Goal: Transaction & Acquisition: Purchase product/service

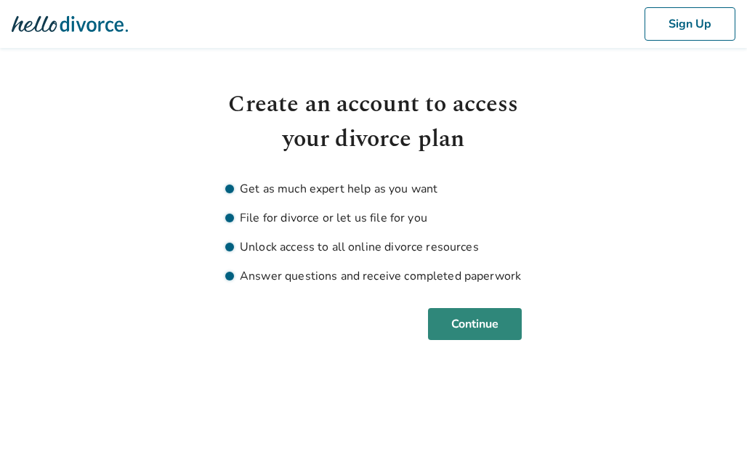
click at [499, 331] on button "Continue" at bounding box center [475, 324] width 94 height 32
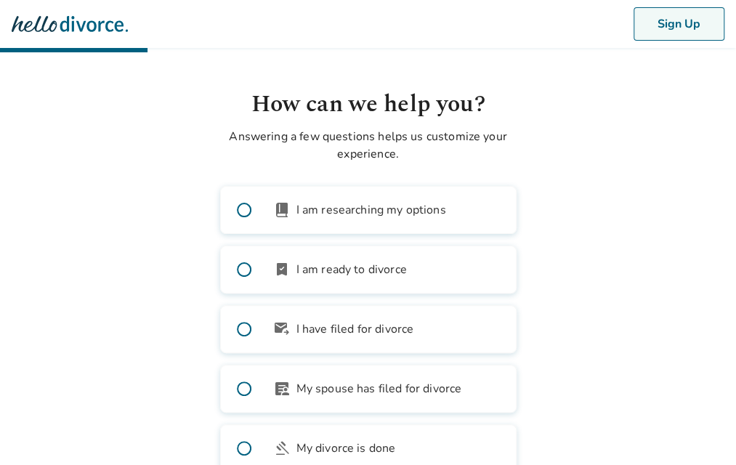
click at [701, 26] on button "Sign Up" at bounding box center [679, 23] width 91 height 33
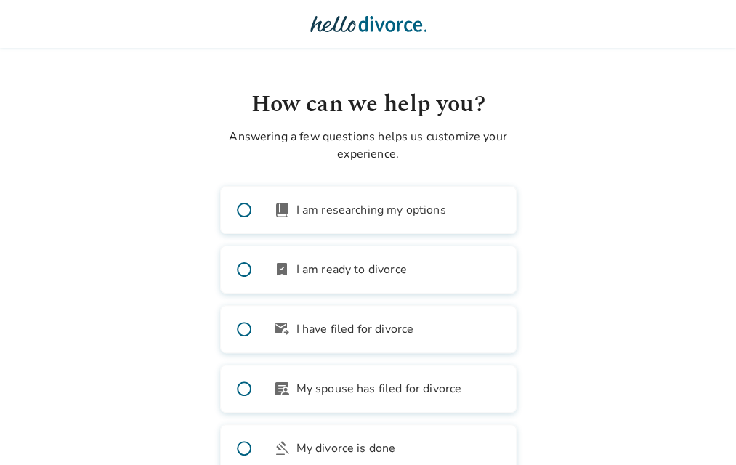
click at [246, 277] on span at bounding box center [244, 269] width 47 height 47
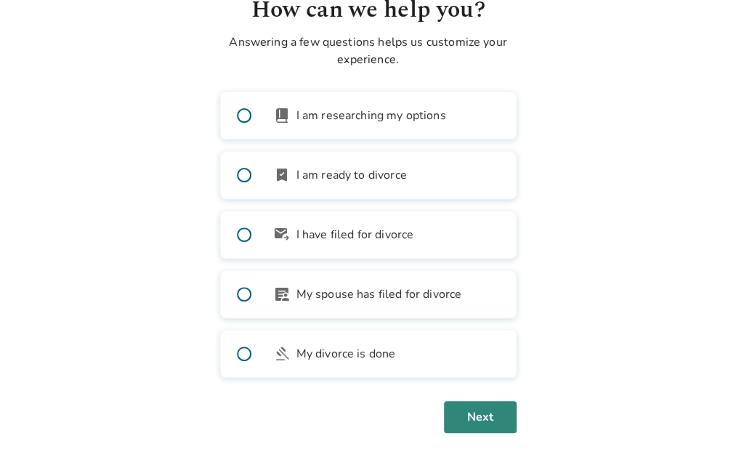
click at [480, 412] on button "Next" at bounding box center [480, 417] width 73 height 32
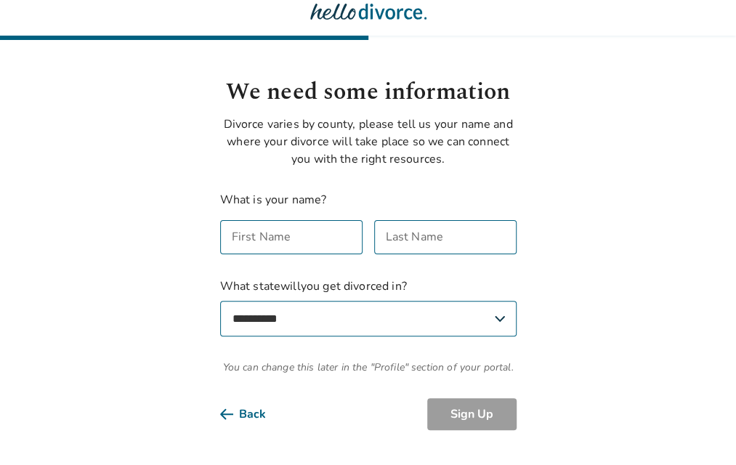
scroll to position [12, 0]
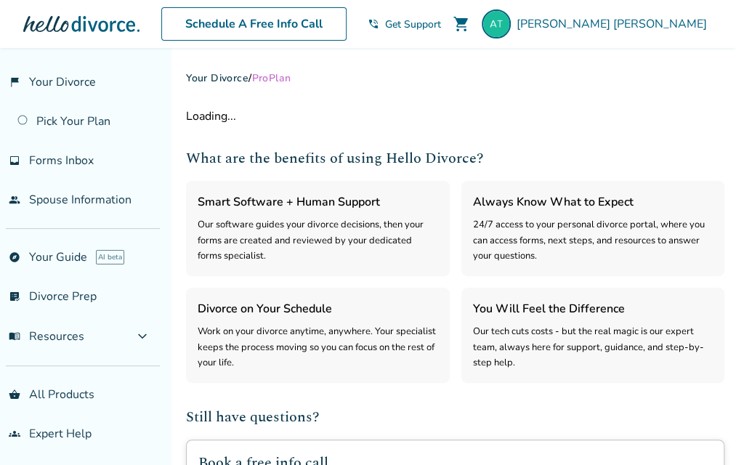
select select "***"
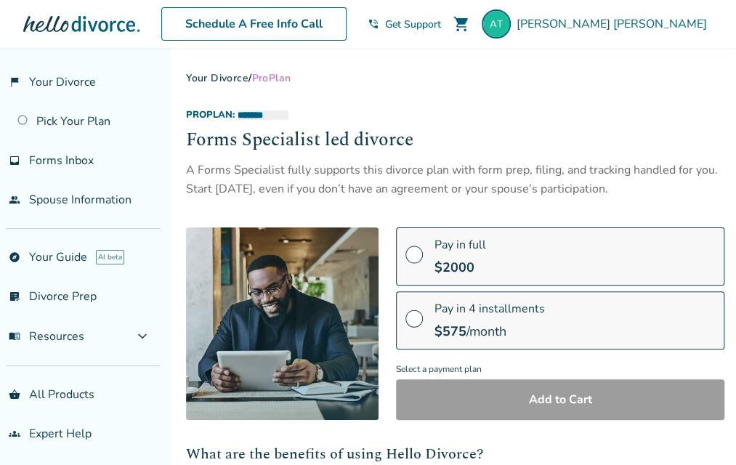
click at [411, 318] on span at bounding box center [414, 324] width 17 height 16
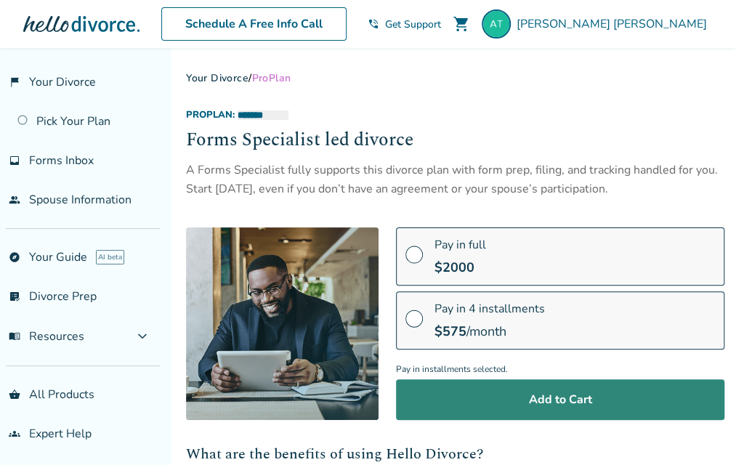
click at [568, 402] on button "Add to Cart" at bounding box center [560, 399] width 329 height 41
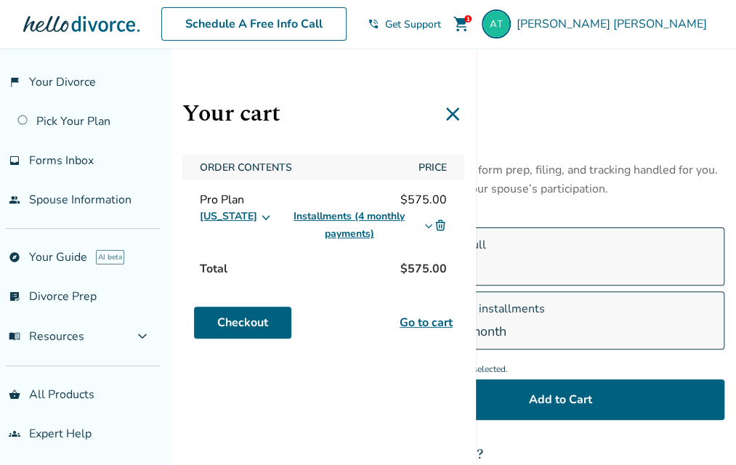
click at [438, 324] on link "Go to cart" at bounding box center [426, 322] width 53 height 17
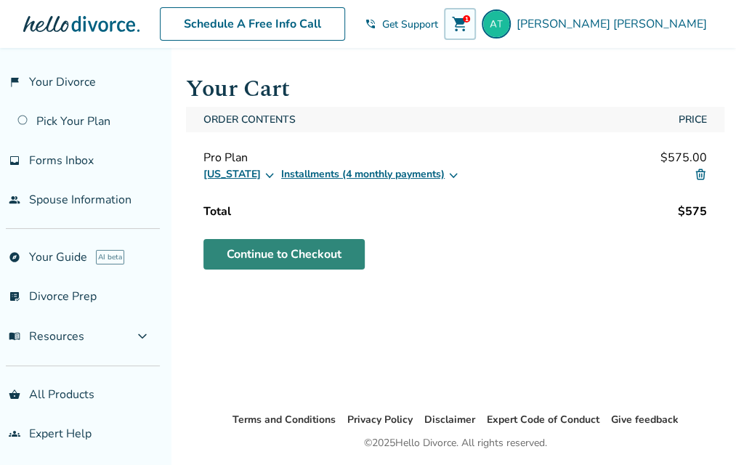
click at [321, 257] on link "Continue to Checkout" at bounding box center [284, 254] width 161 height 31
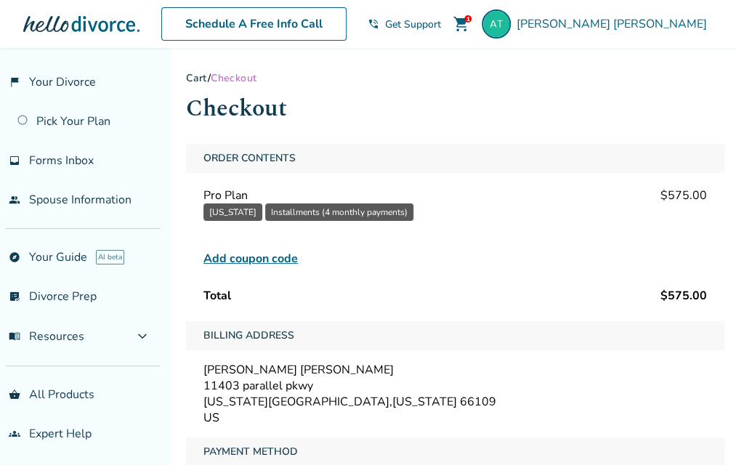
click at [278, 255] on span "Add coupon code" at bounding box center [251, 258] width 95 height 17
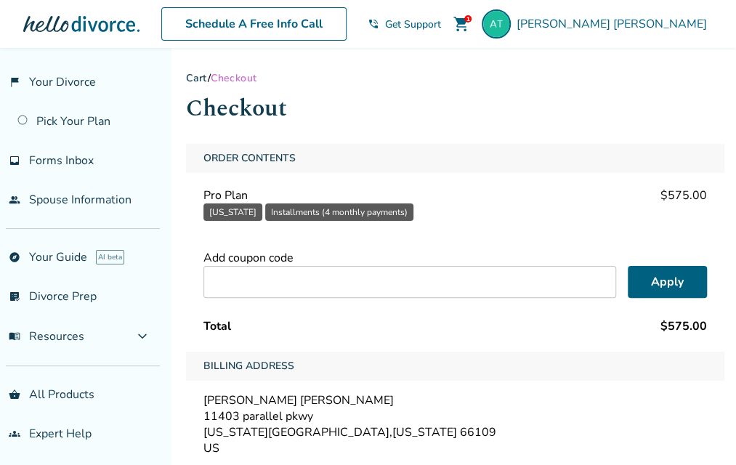
click at [311, 277] on input "text" at bounding box center [410, 282] width 413 height 32
type input "******"
click at [654, 281] on button "Apply" at bounding box center [667, 282] width 79 height 32
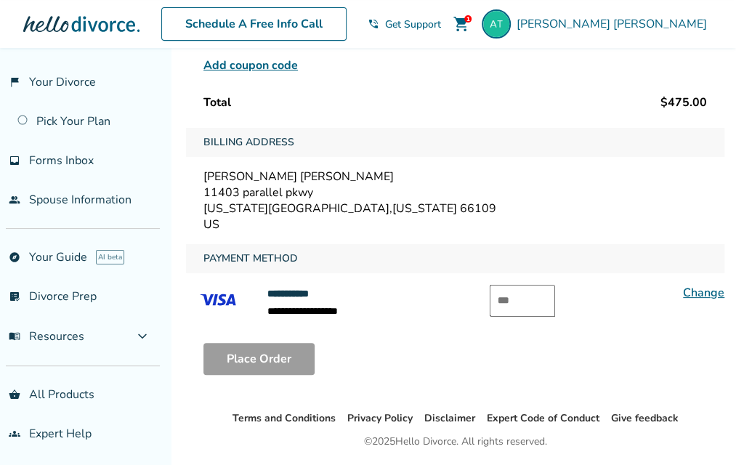
scroll to position [238, 0]
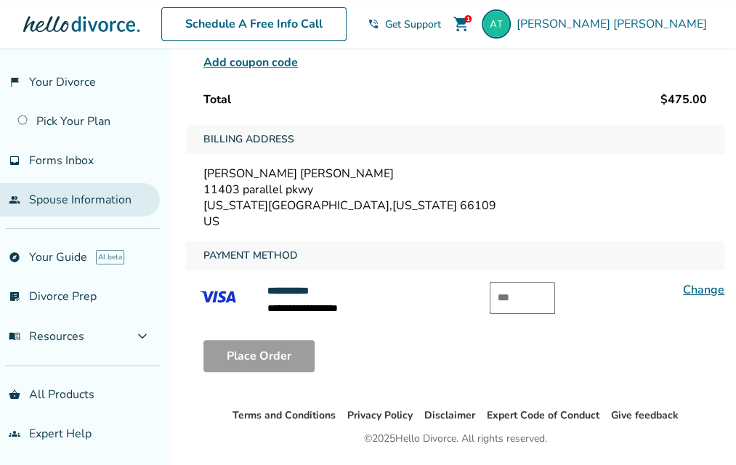
click at [99, 193] on link "people Spouse Information" at bounding box center [80, 199] width 160 height 33
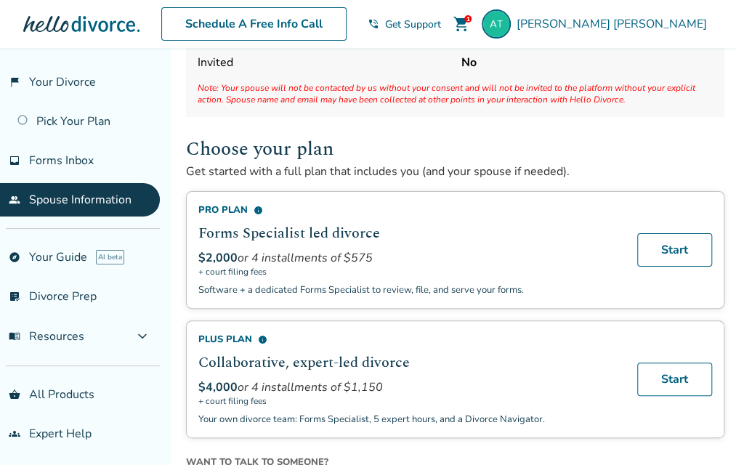
scroll to position [145, 0]
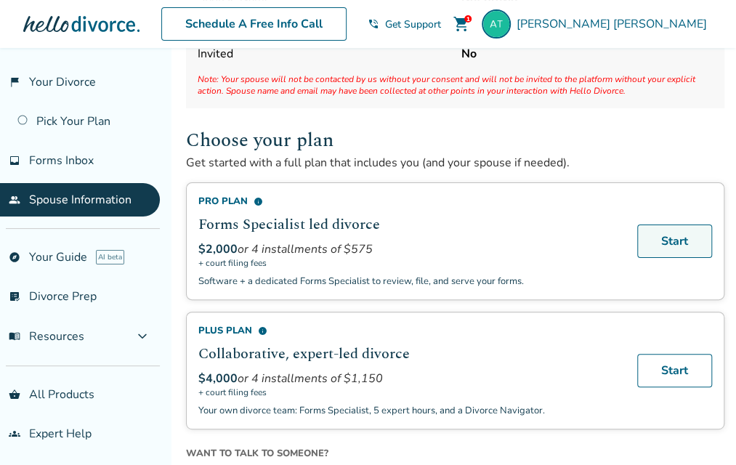
click at [675, 242] on link "Start" at bounding box center [675, 241] width 75 height 33
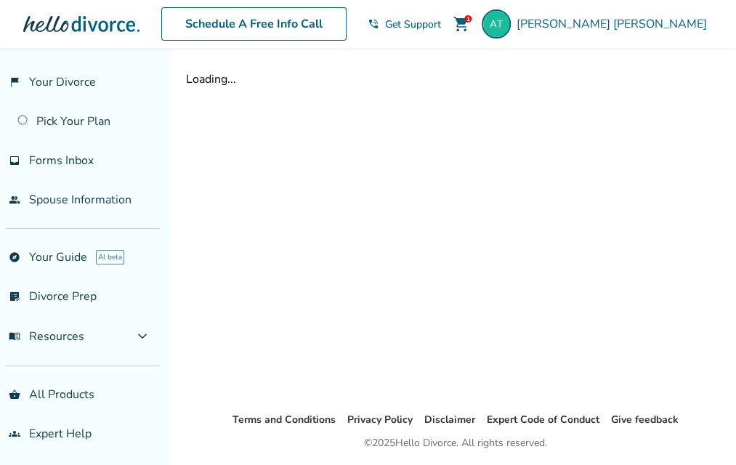
click at [470, 18] on span "shopping_cart" at bounding box center [461, 23] width 17 height 17
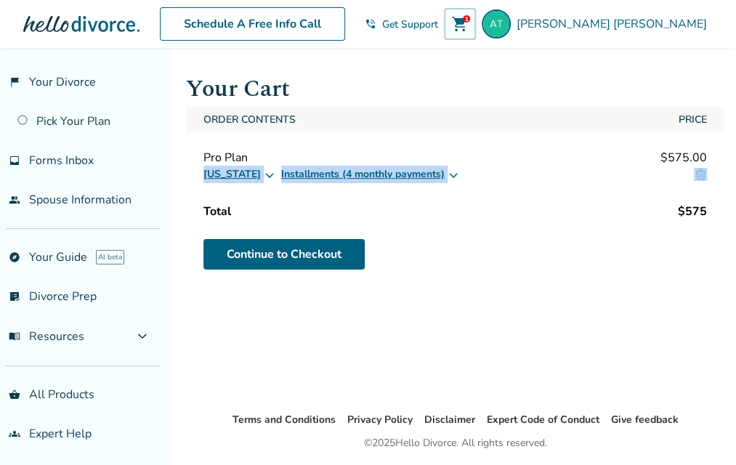
drag, startPoint x: 690, startPoint y: 172, endPoint x: 708, endPoint y: 176, distance: 18.5
click at [708, 176] on div "Pro Plan $575.00 Tennessee Installments (4 monthly payments)" at bounding box center [455, 166] width 539 height 45
click at [705, 174] on img at bounding box center [700, 174] width 13 height 13
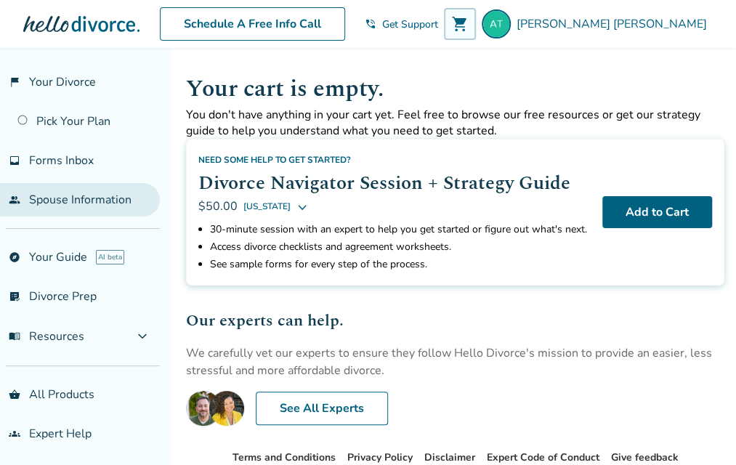
click at [118, 193] on link "people Spouse Information" at bounding box center [80, 199] width 160 height 33
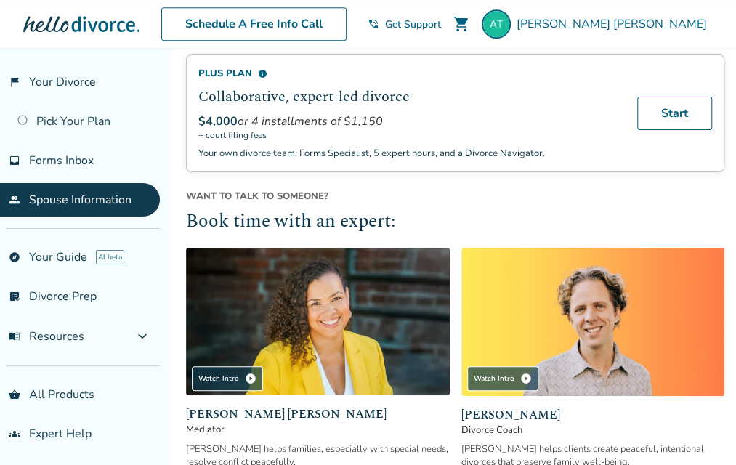
scroll to position [401, 0]
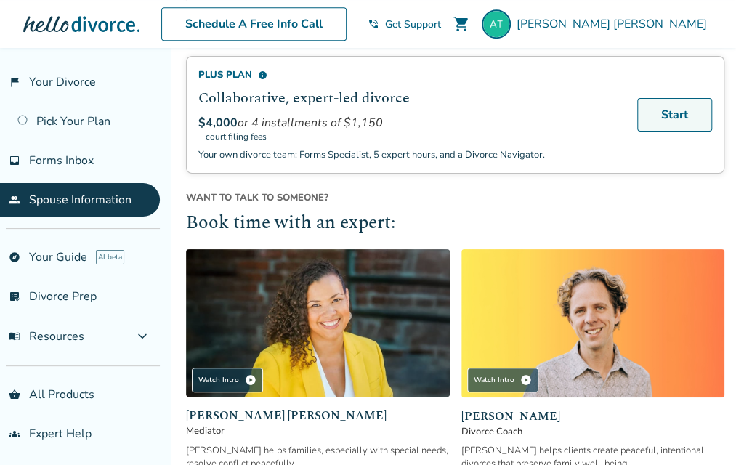
click at [697, 124] on link "Start" at bounding box center [675, 114] width 75 height 33
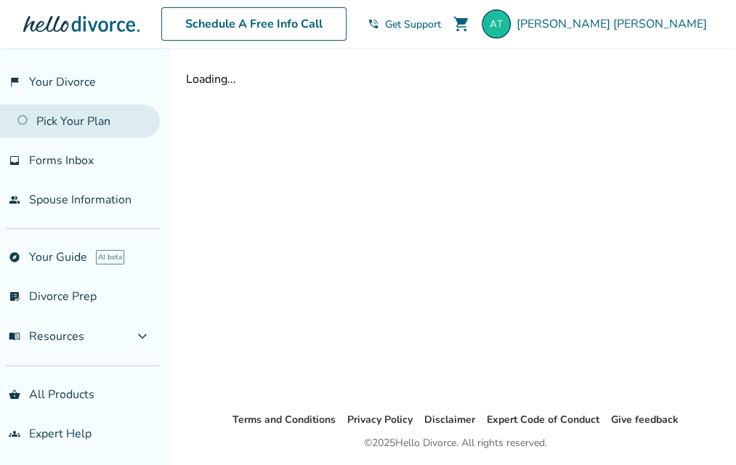
click at [77, 123] on link "Pick Your Plan" at bounding box center [80, 121] width 160 height 33
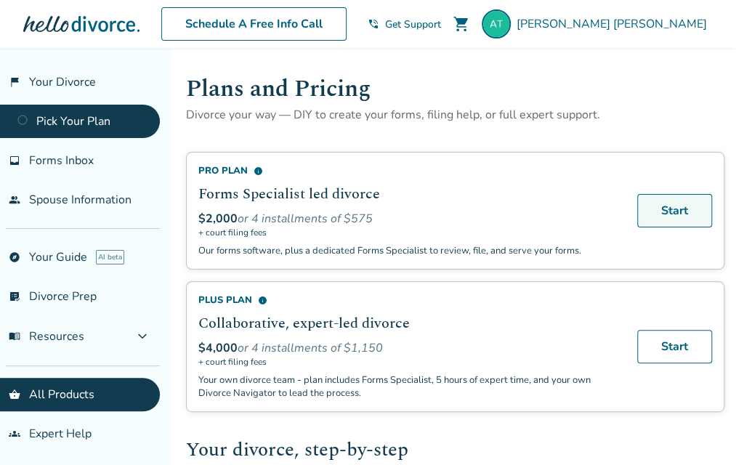
click at [682, 219] on link "Start" at bounding box center [675, 210] width 75 height 33
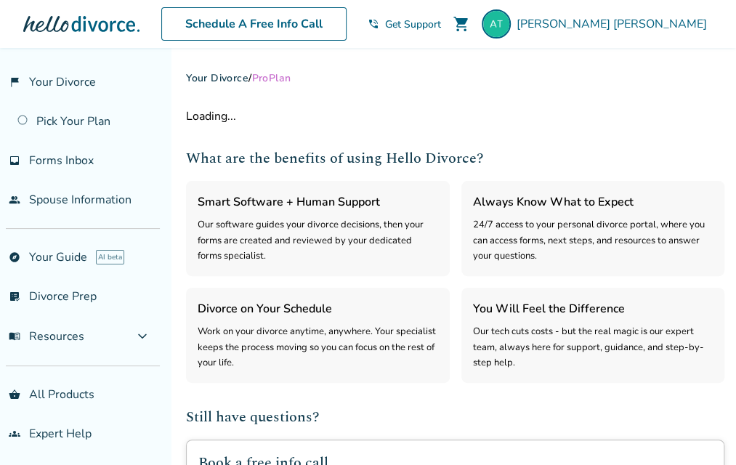
select select "***"
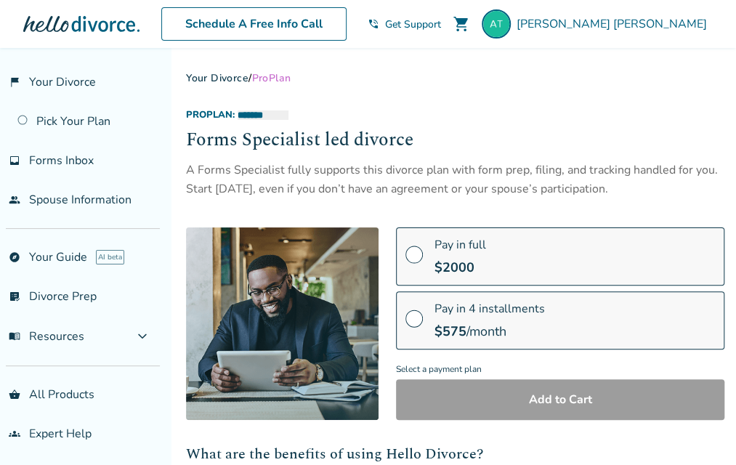
click at [441, 323] on span "$ 575" at bounding box center [451, 331] width 32 height 17
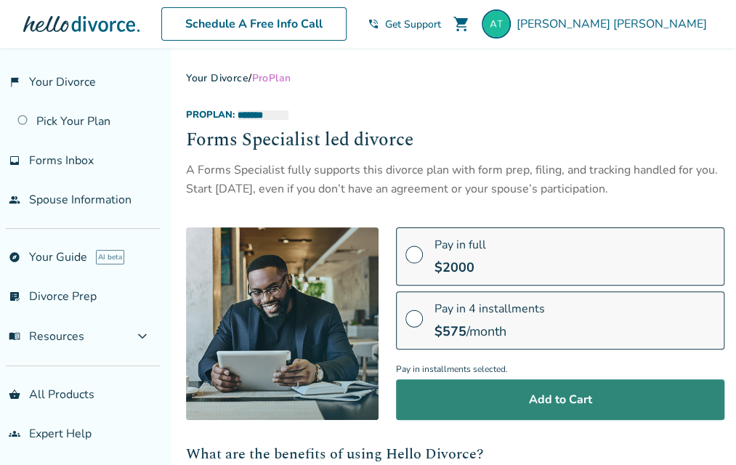
click at [606, 398] on button "Add to Cart" at bounding box center [560, 399] width 329 height 41
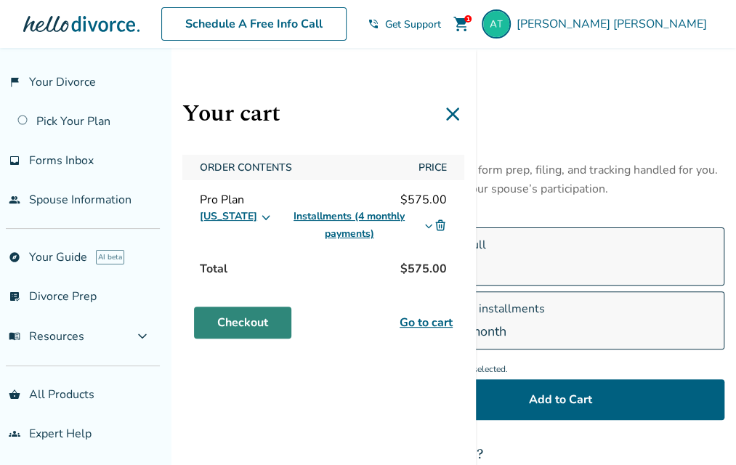
click at [247, 317] on link "Checkout" at bounding box center [242, 323] width 97 height 32
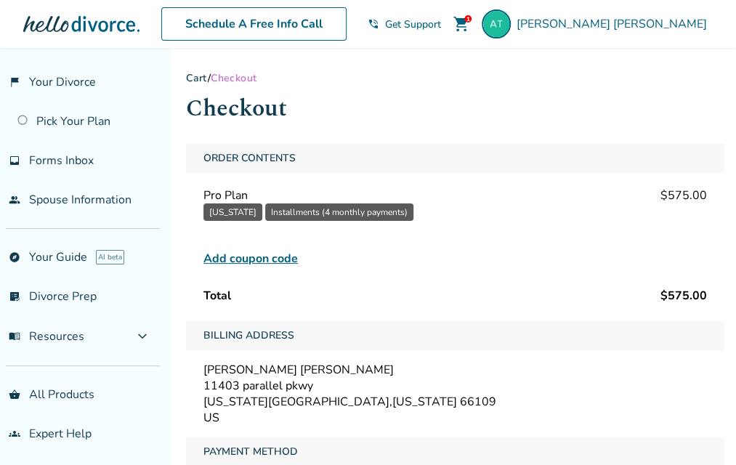
click at [281, 258] on span "Add coupon code" at bounding box center [251, 258] width 95 height 17
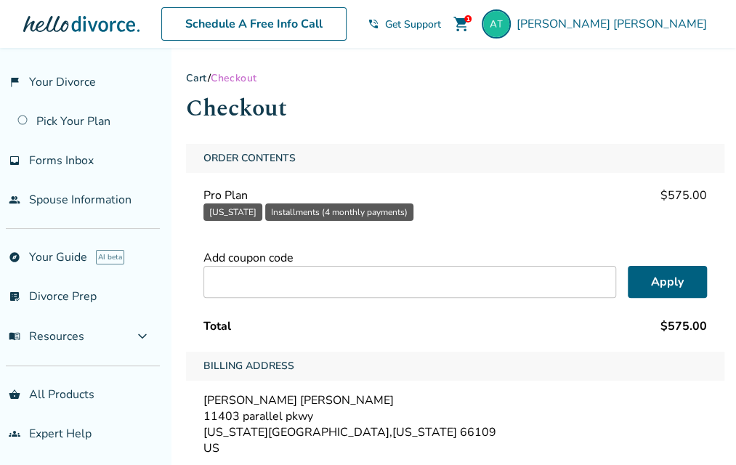
click at [297, 278] on input "text" at bounding box center [410, 282] width 413 height 32
type input "******"
click at [685, 281] on button "Apply" at bounding box center [667, 282] width 79 height 32
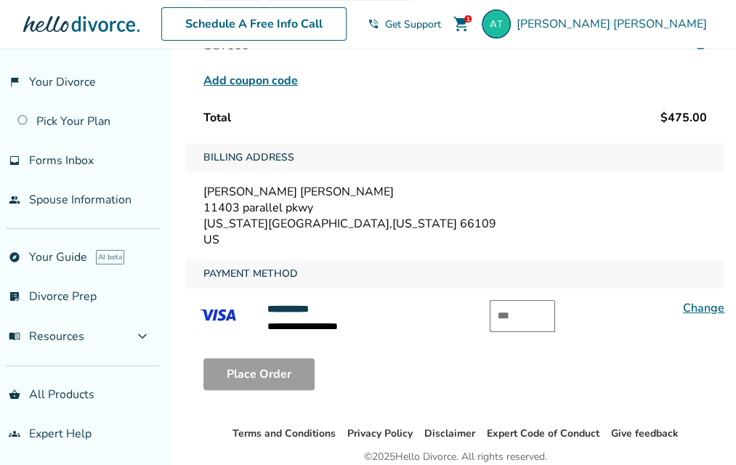
scroll to position [223, 0]
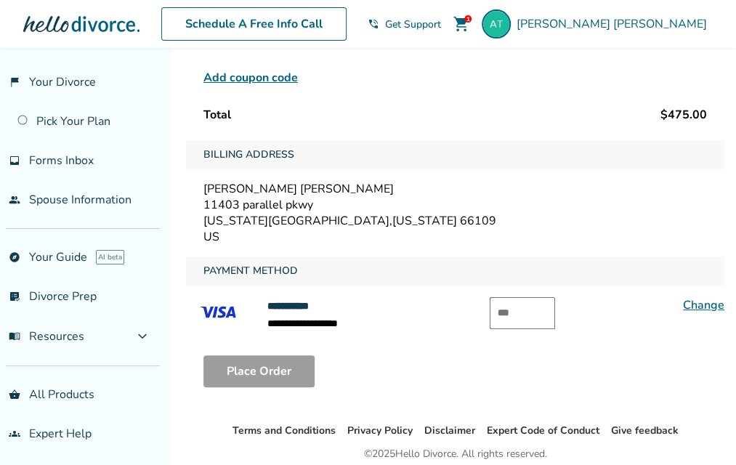
click at [528, 308] on input "text" at bounding box center [522, 313] width 65 height 32
type input "***"
click at [285, 362] on button "Place Order" at bounding box center [259, 371] width 111 height 32
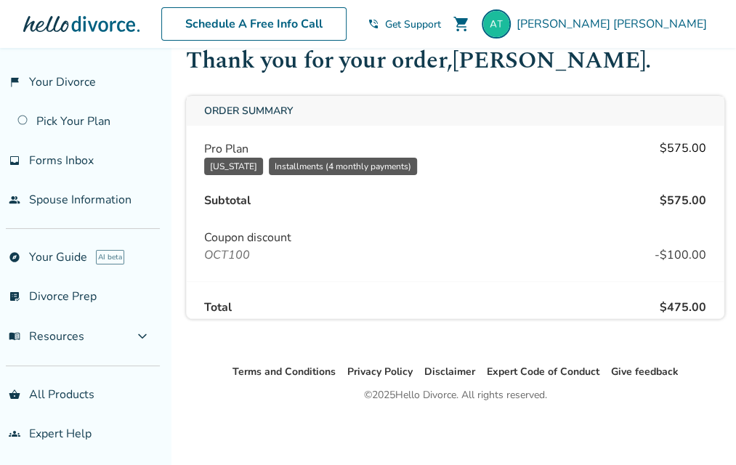
scroll to position [122, 0]
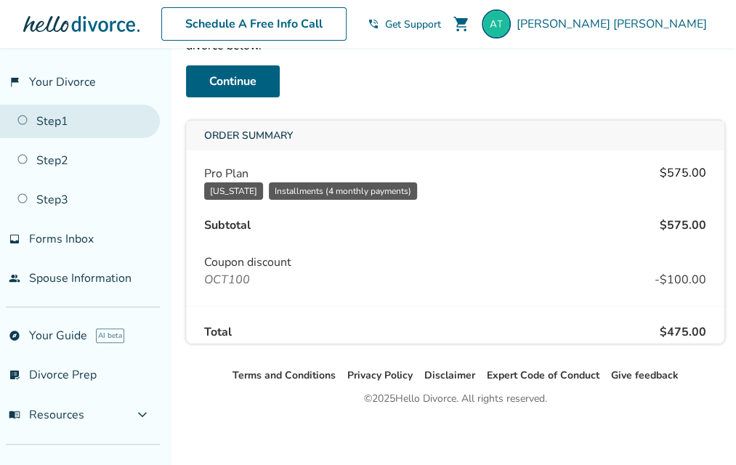
click at [33, 123] on link "Step 1" at bounding box center [80, 121] width 160 height 33
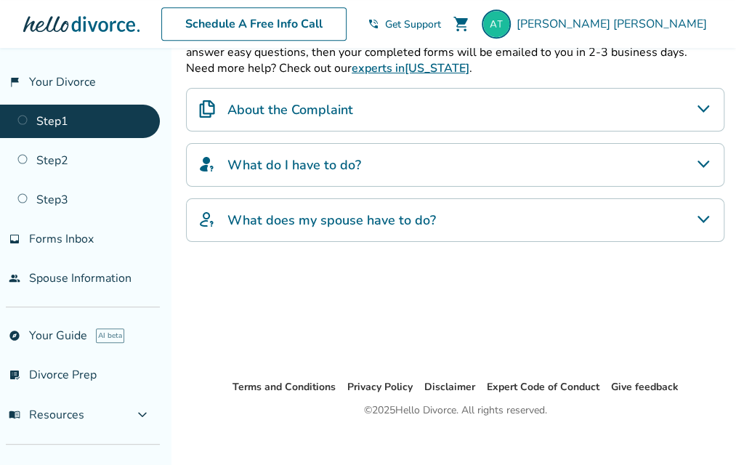
scroll to position [326, 0]
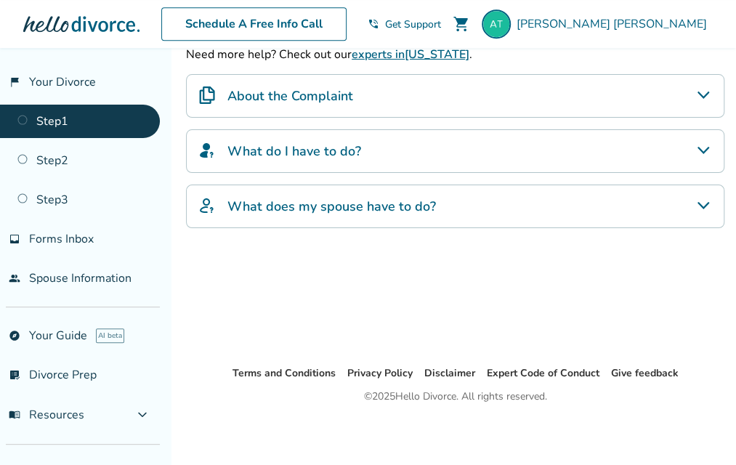
click at [410, 212] on div "What does my spouse have to do?" at bounding box center [455, 207] width 539 height 44
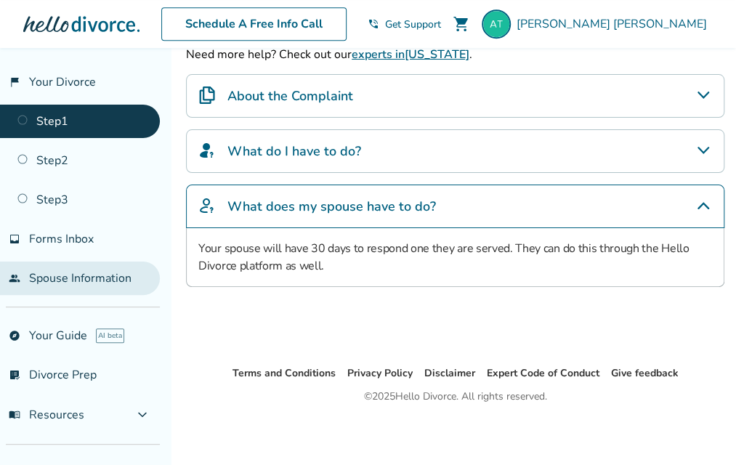
click at [81, 280] on link "people Spouse Information" at bounding box center [80, 278] width 160 height 33
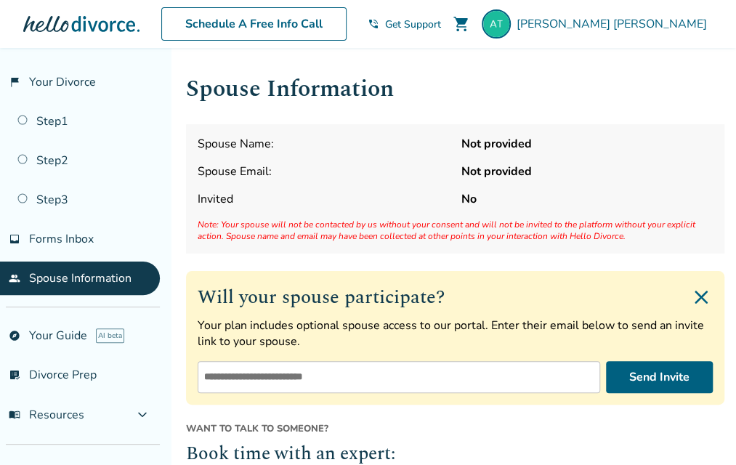
click at [342, 373] on input "email" at bounding box center [399, 377] width 403 height 32
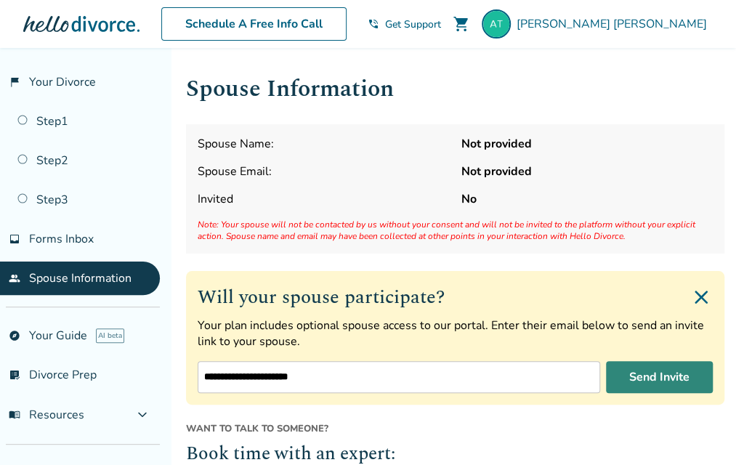
type input "**********"
click at [647, 374] on button "Send Invite" at bounding box center [659, 377] width 107 height 32
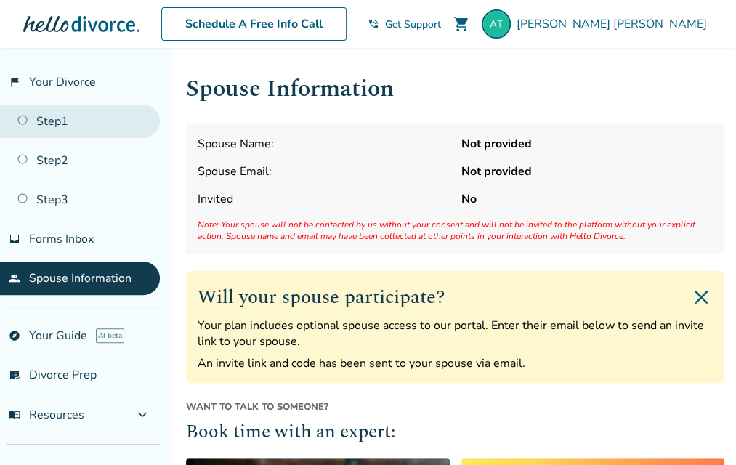
click at [28, 126] on link "Step 1" at bounding box center [80, 121] width 160 height 33
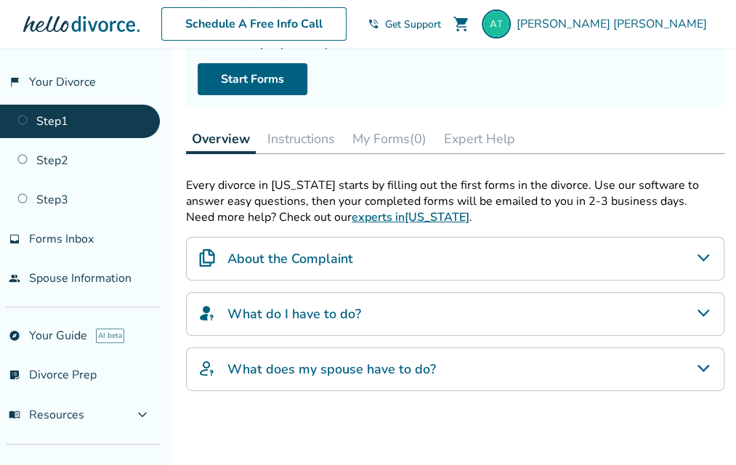
scroll to position [164, 0]
click at [711, 263] on div "About the Complaint" at bounding box center [455, 258] width 539 height 44
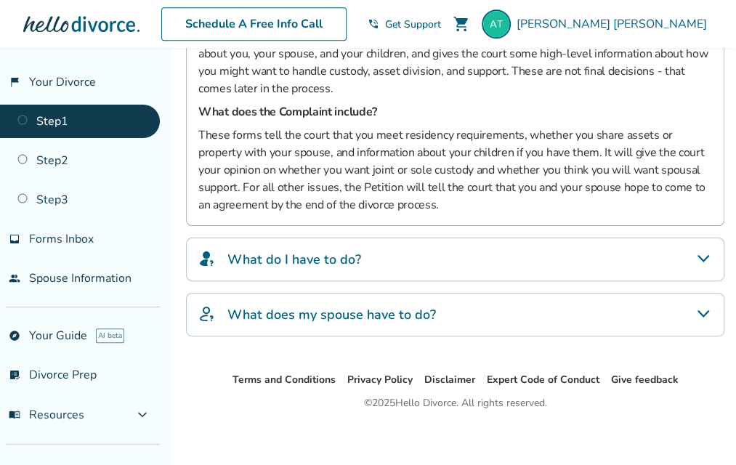
scroll to position [455, 0]
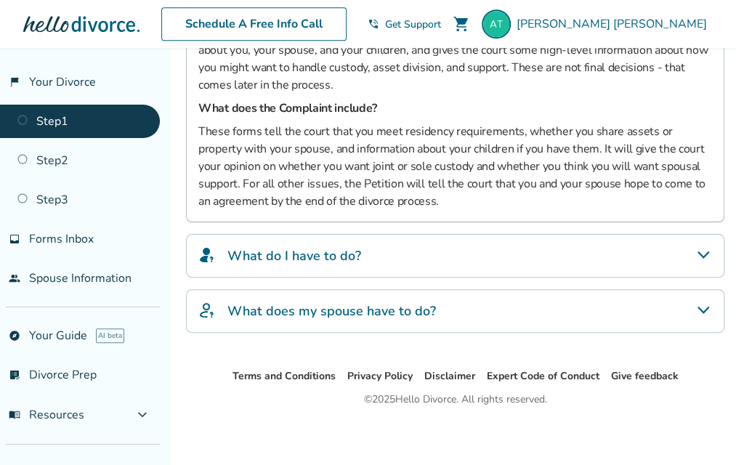
click at [705, 260] on div "What do I have to do?" at bounding box center [455, 256] width 539 height 44
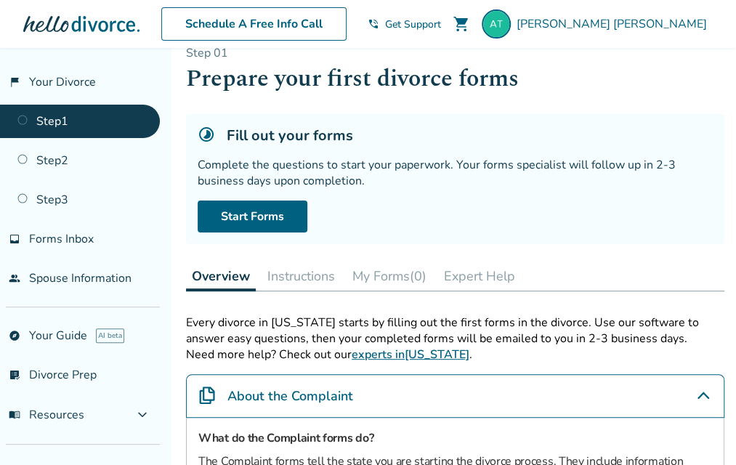
scroll to position [0, 0]
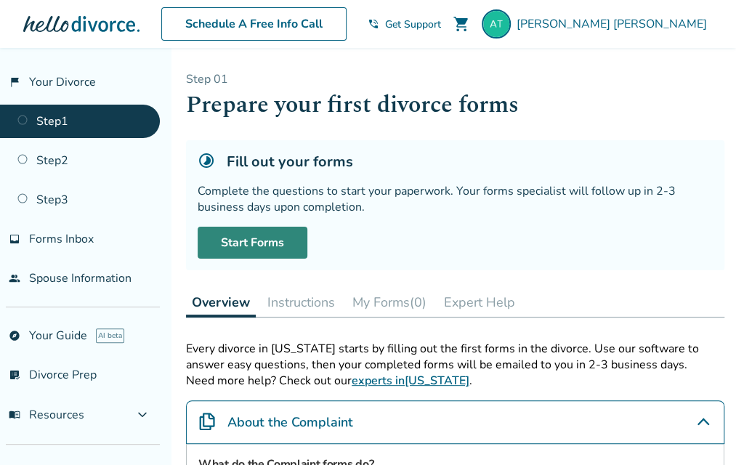
click at [286, 246] on link "Start Forms" at bounding box center [253, 243] width 110 height 32
